Goal: Information Seeking & Learning: Learn about a topic

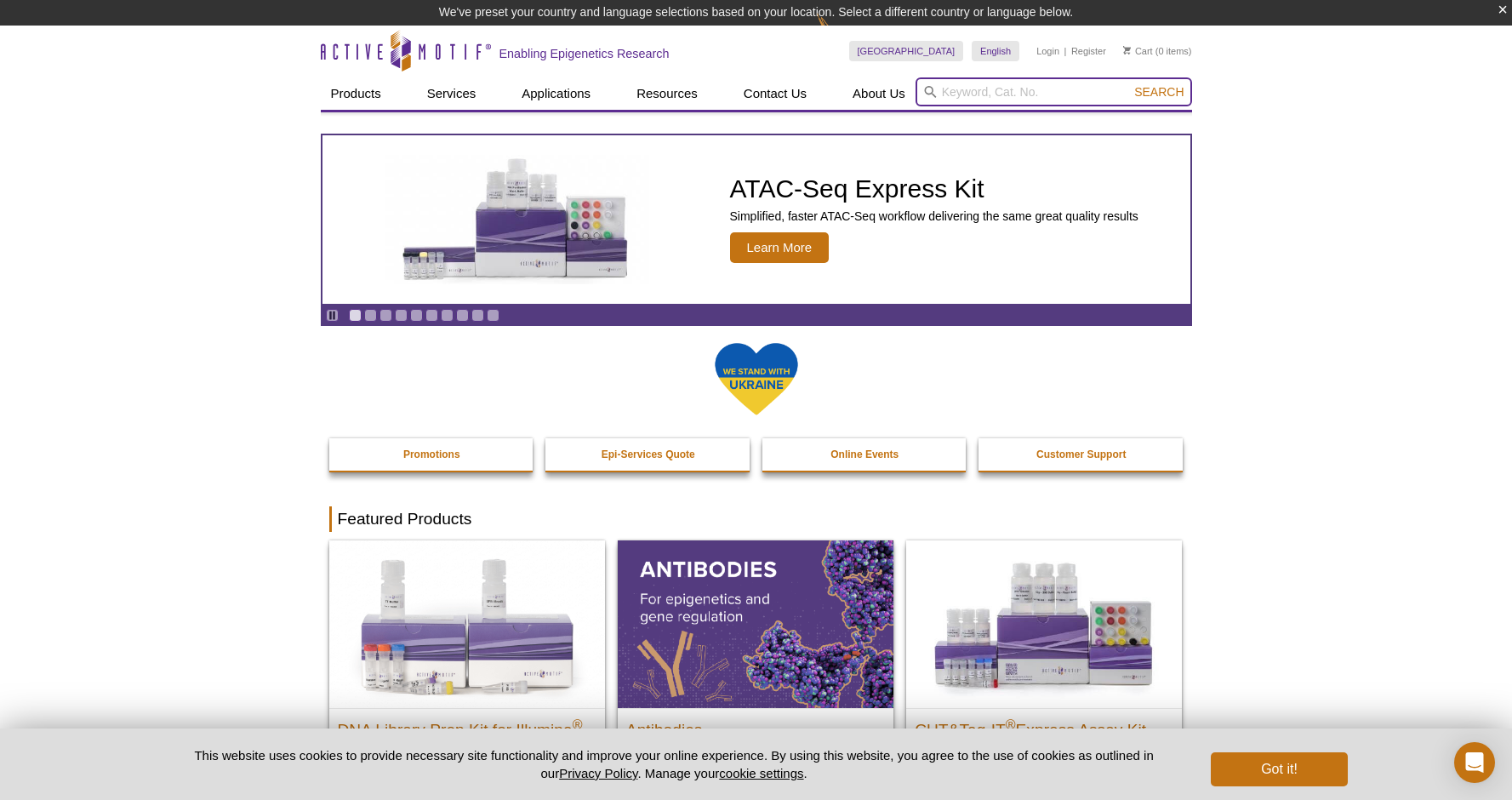
click at [985, 93] on input "search" at bounding box center [1053, 91] width 277 height 29
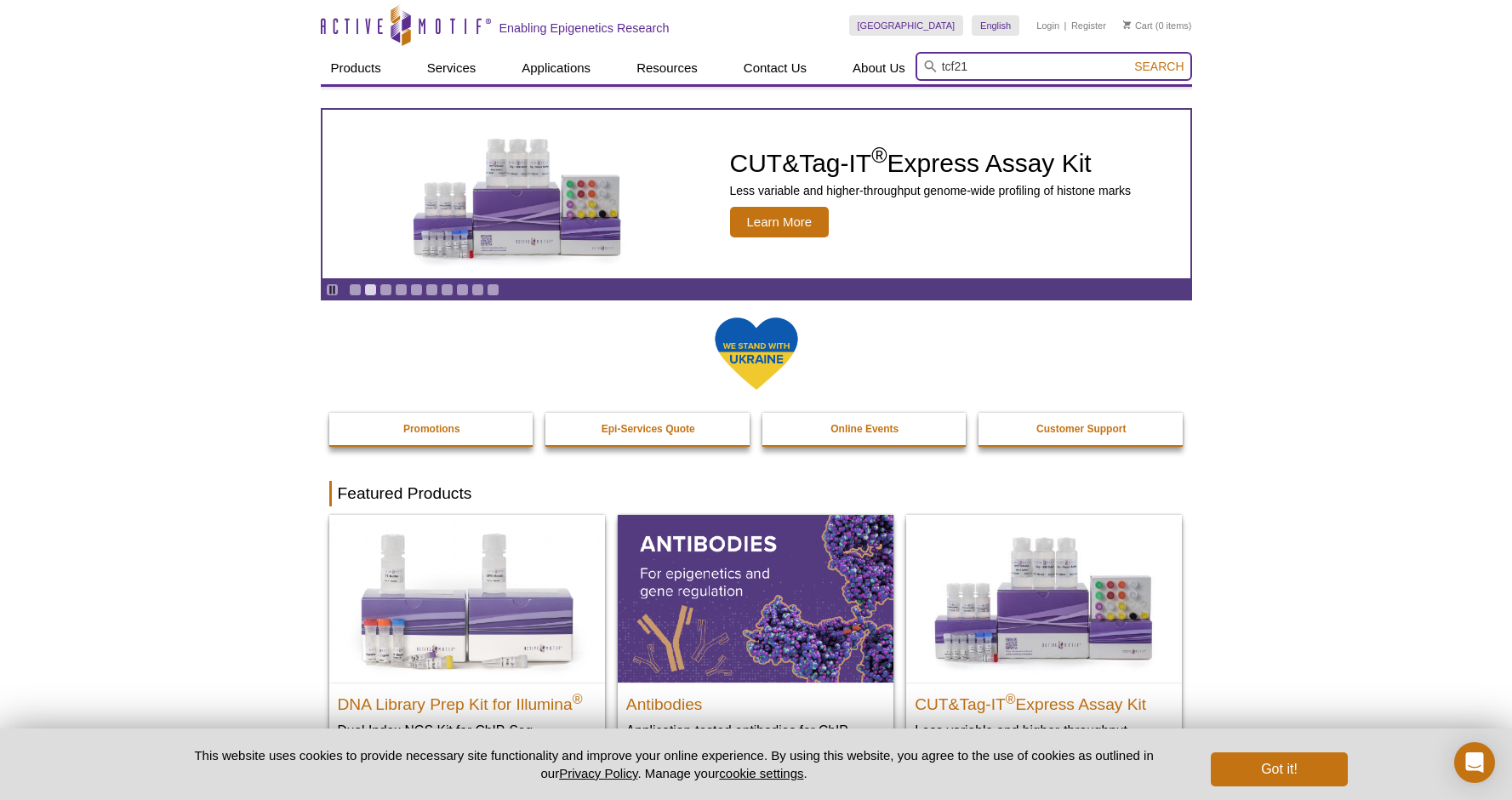
type input "tcf21"
click at [1157, 65] on span "Search" at bounding box center [1158, 65] width 49 height 13
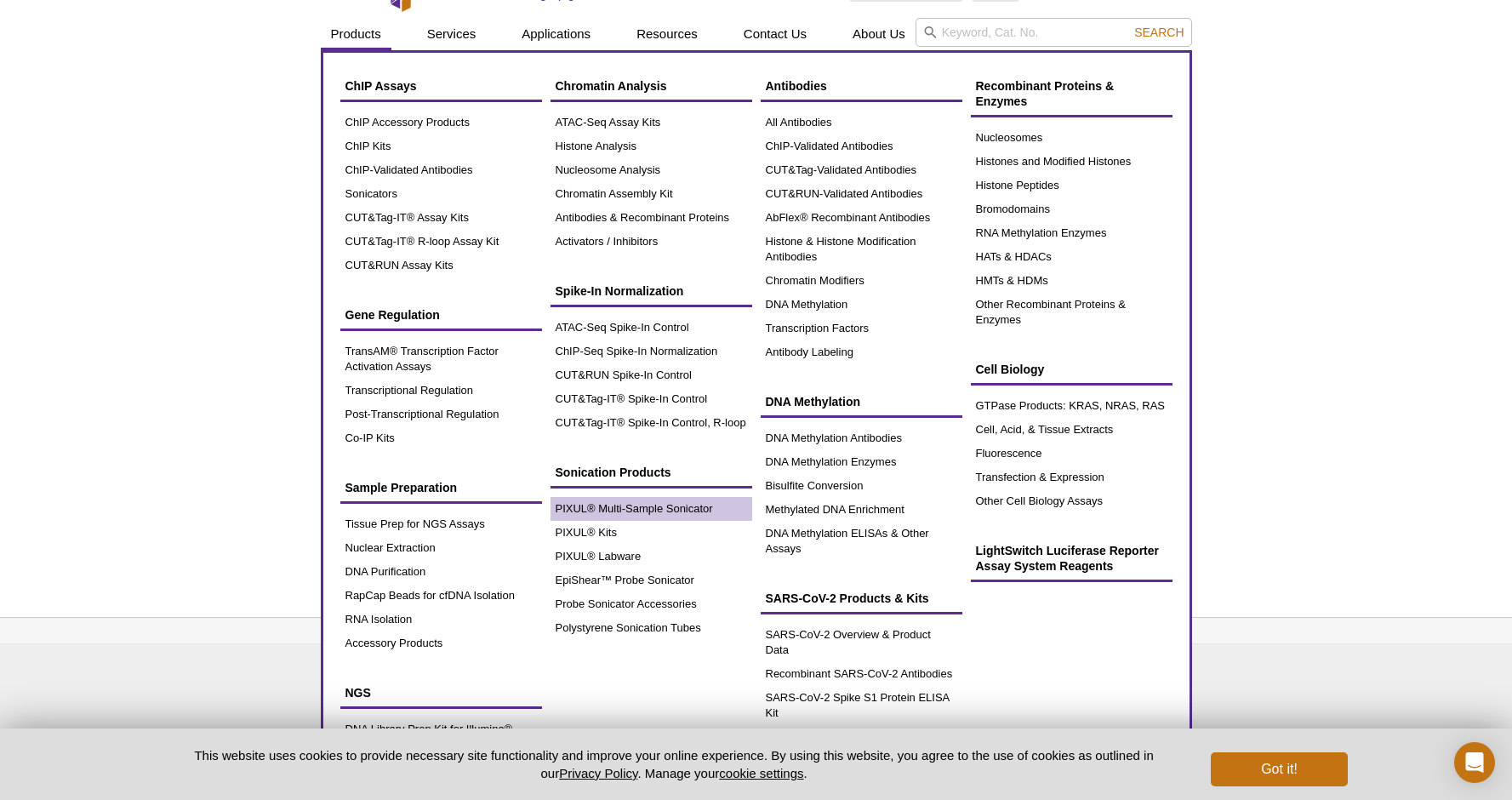
scroll to position [24, 0]
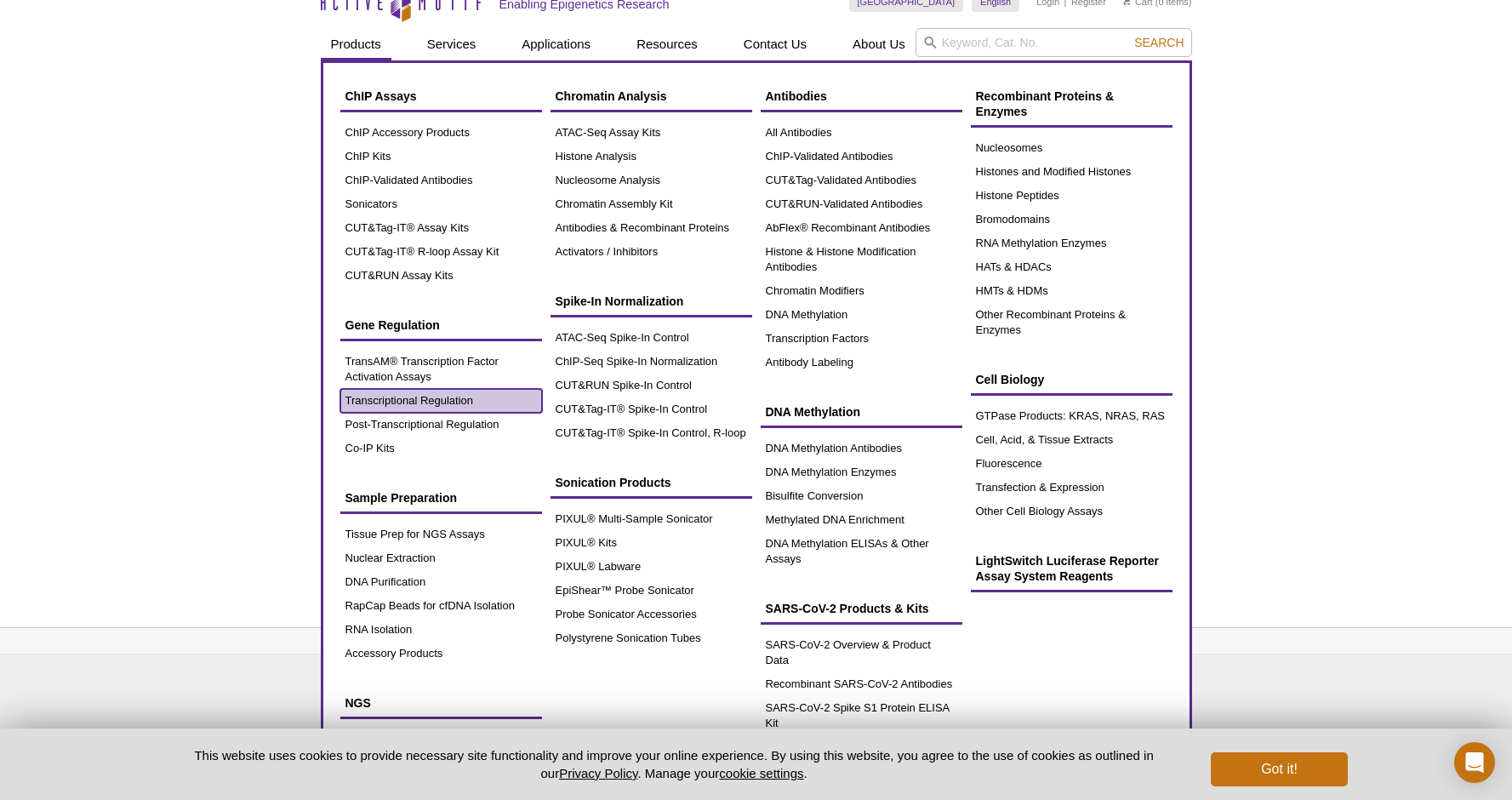
click at [416, 400] on link "Transcriptional Regulation" at bounding box center [441, 400] width 202 height 24
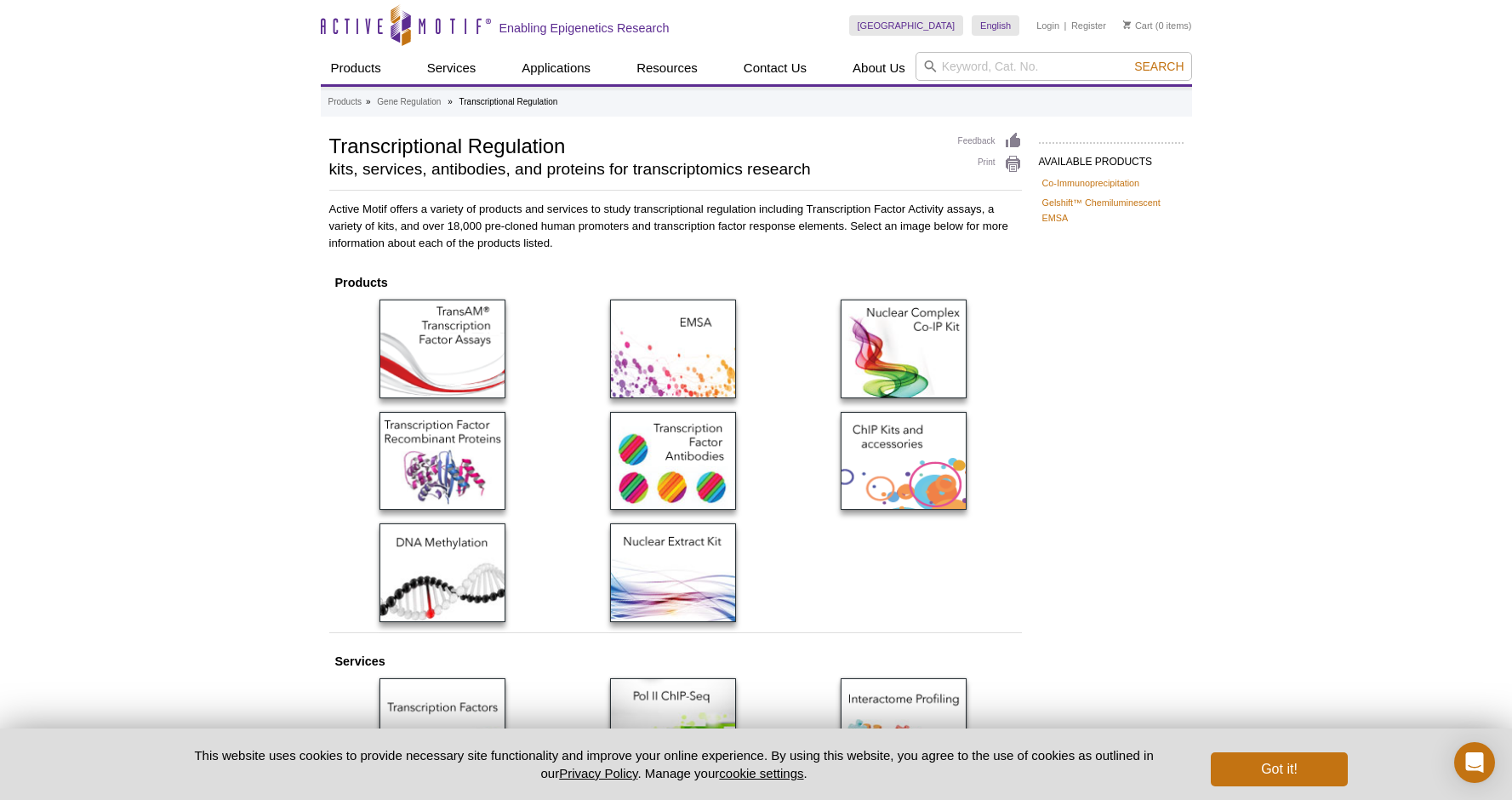
scroll to position [10, 0]
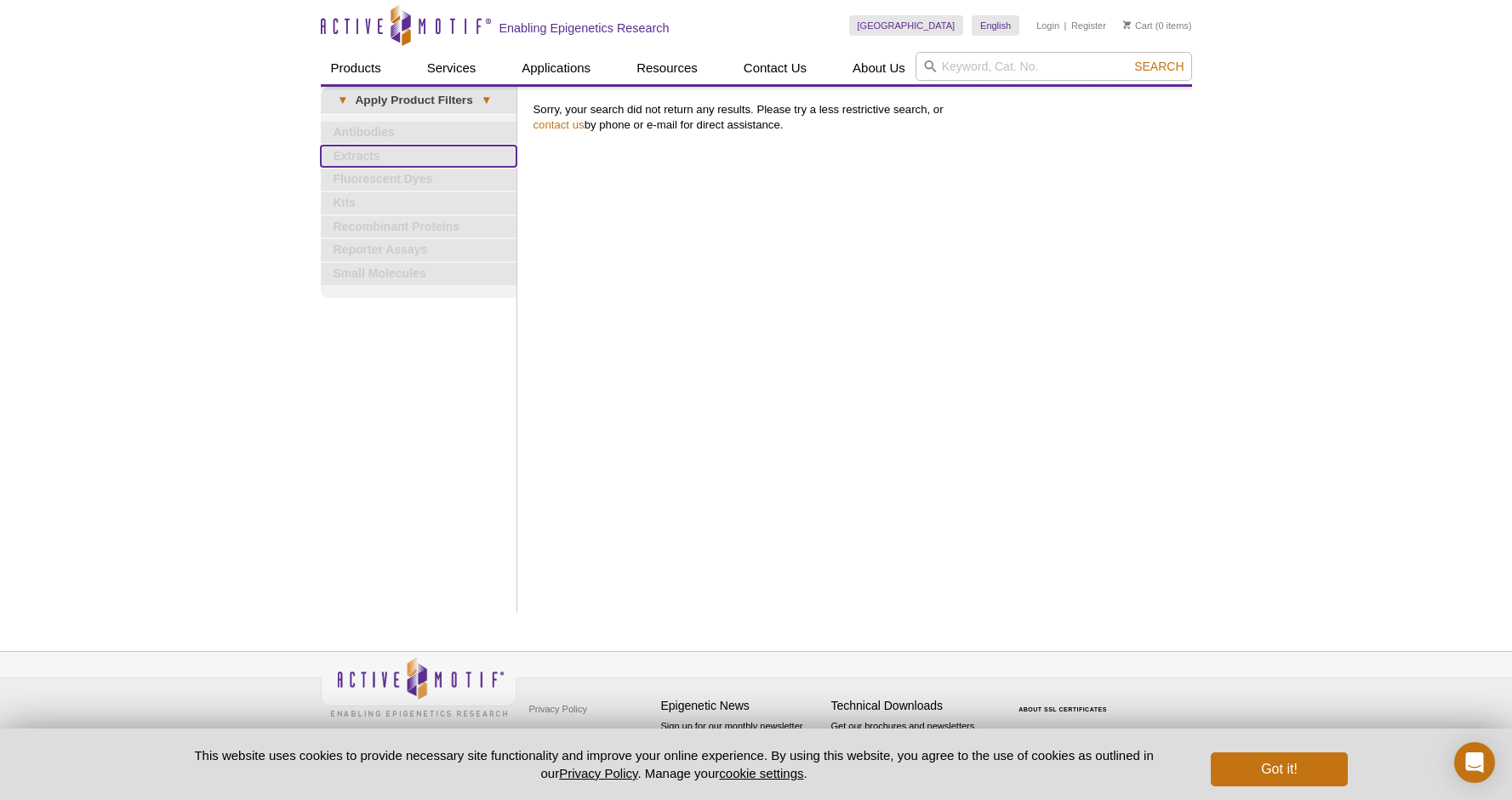
click at [357, 147] on link "Extracts" at bounding box center [418, 156] width 195 height 22
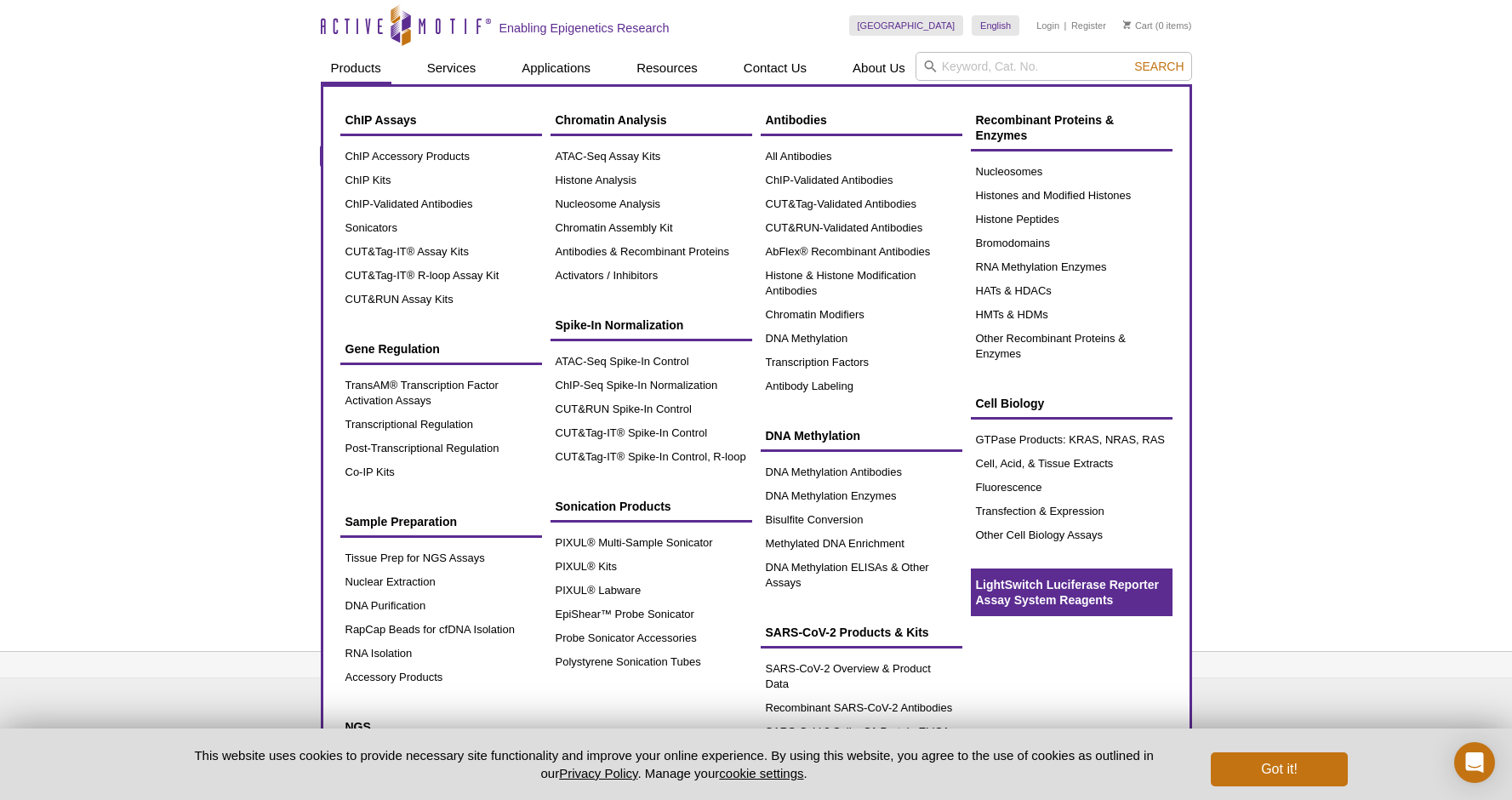
scroll to position [34, 0]
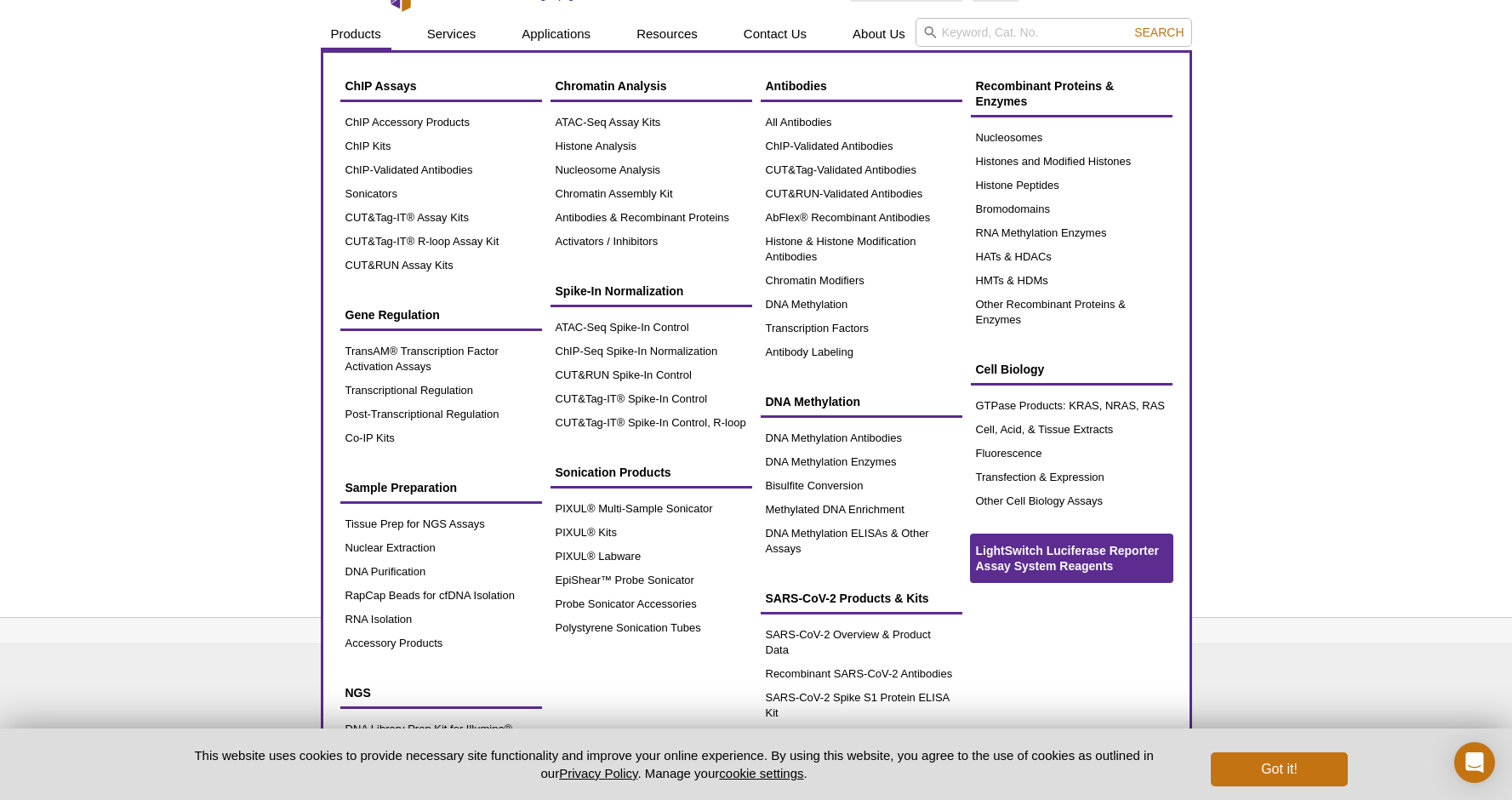
click at [1043, 555] on span "LightSwitch Luciferase Reporter Assay System Reagents" at bounding box center [1067, 558] width 183 height 29
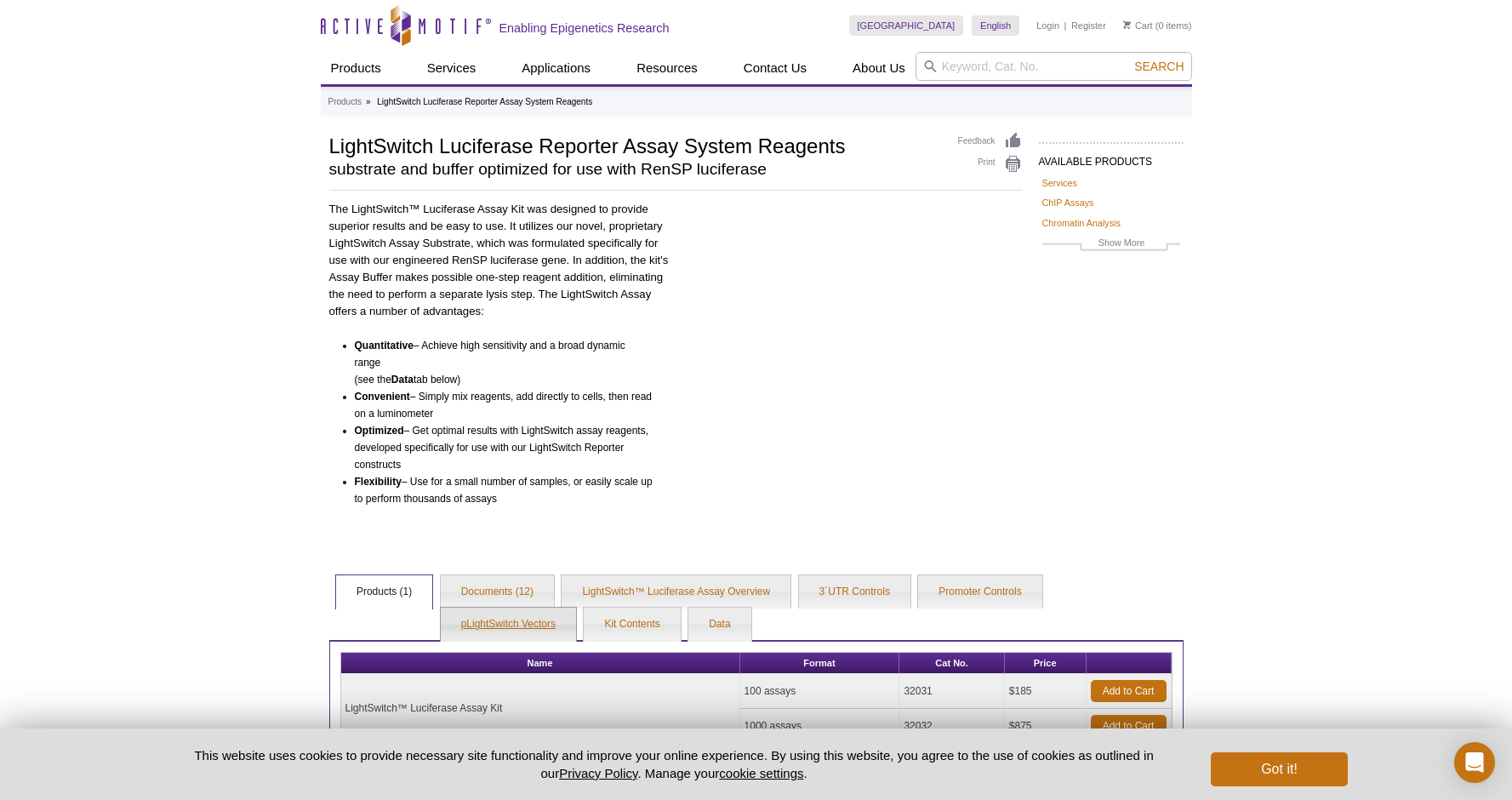
click at [506, 625] on link "pLightSwitch Vectors" at bounding box center [508, 624] width 135 height 34
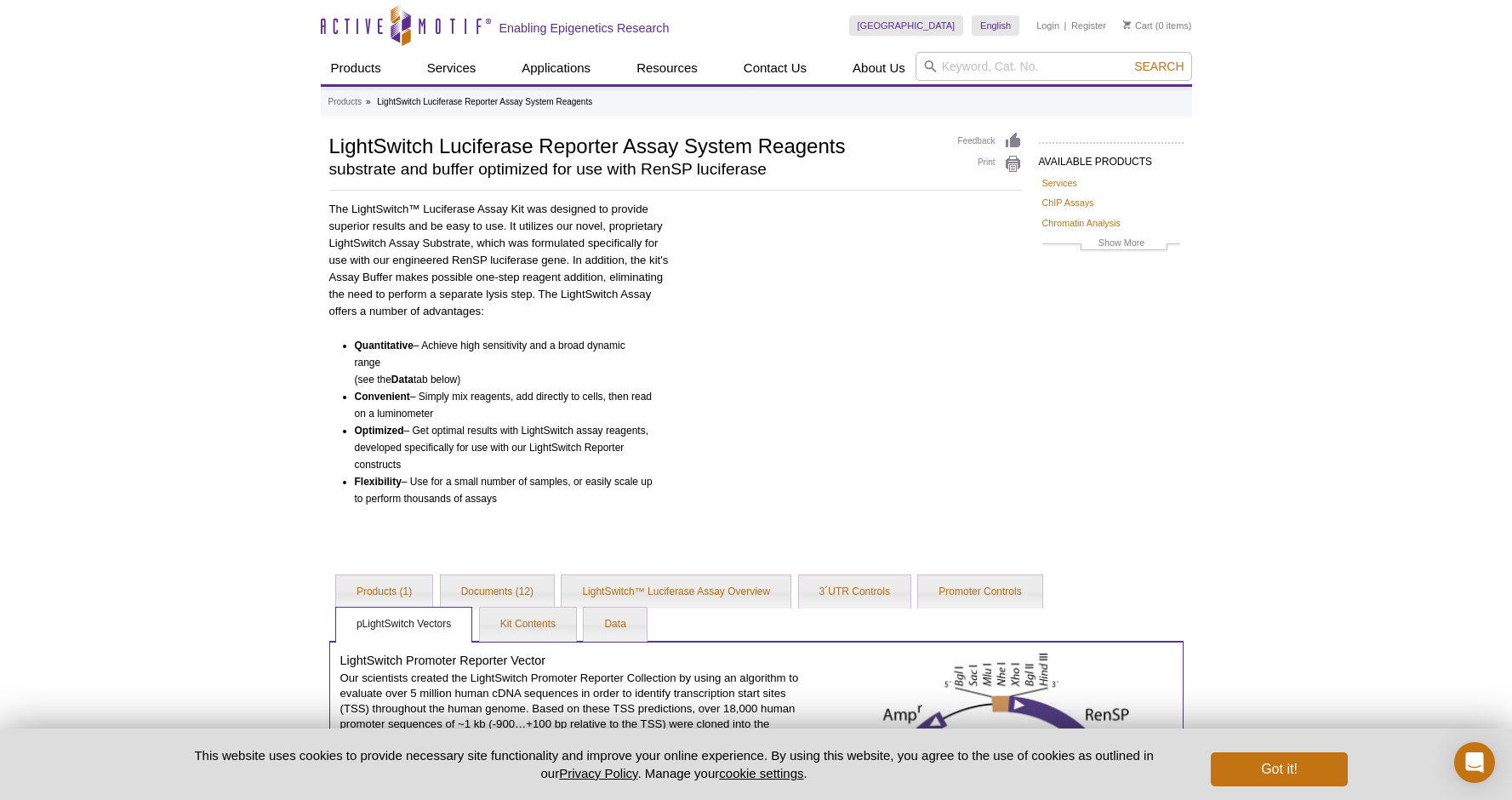
scroll to position [10, 0]
